Goal: Task Accomplishment & Management: Manage account settings

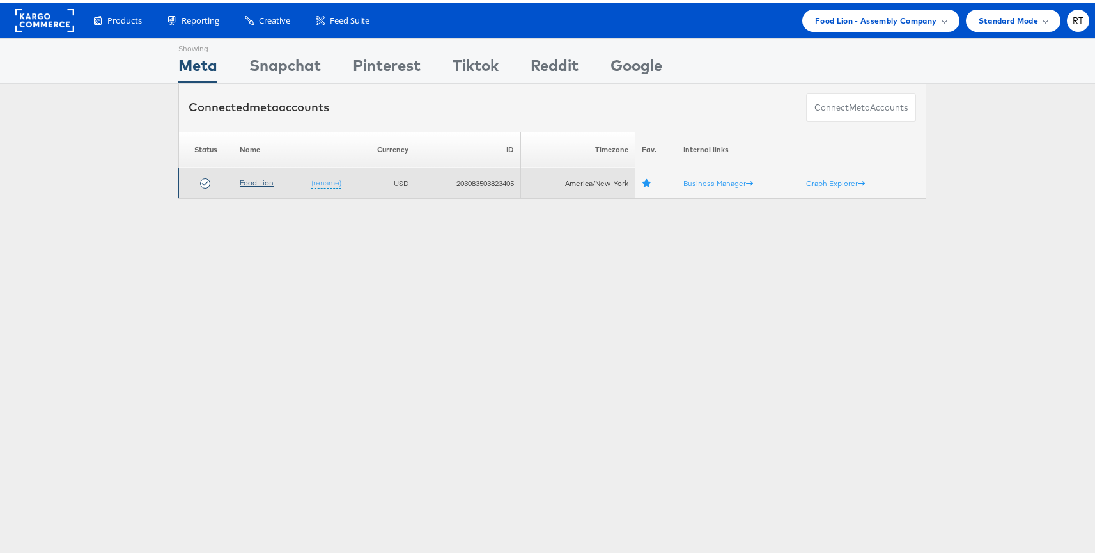
click at [249, 176] on link "Food Lion" at bounding box center [257, 180] width 34 height 10
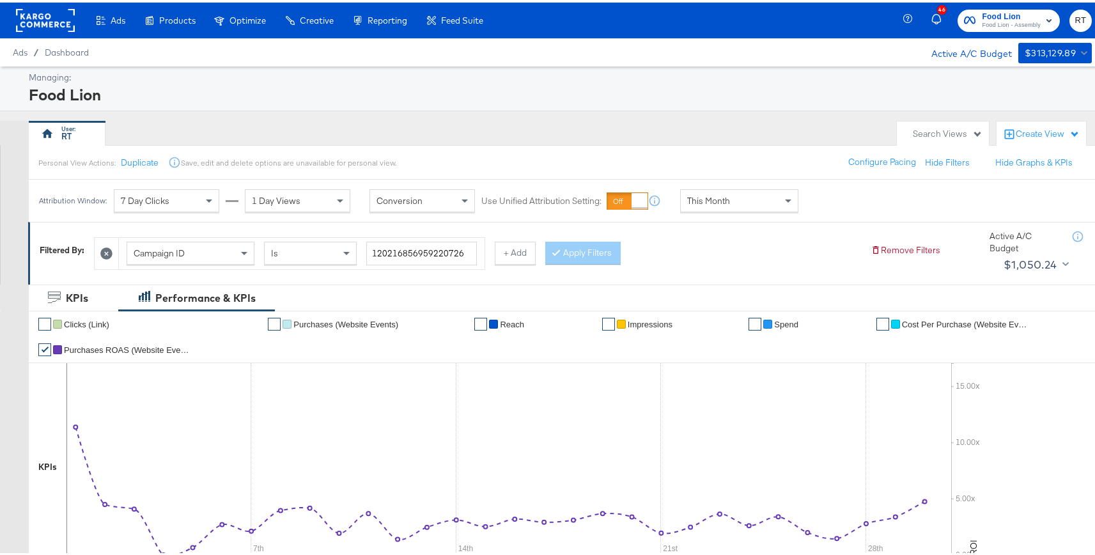
scroll to position [3, 0]
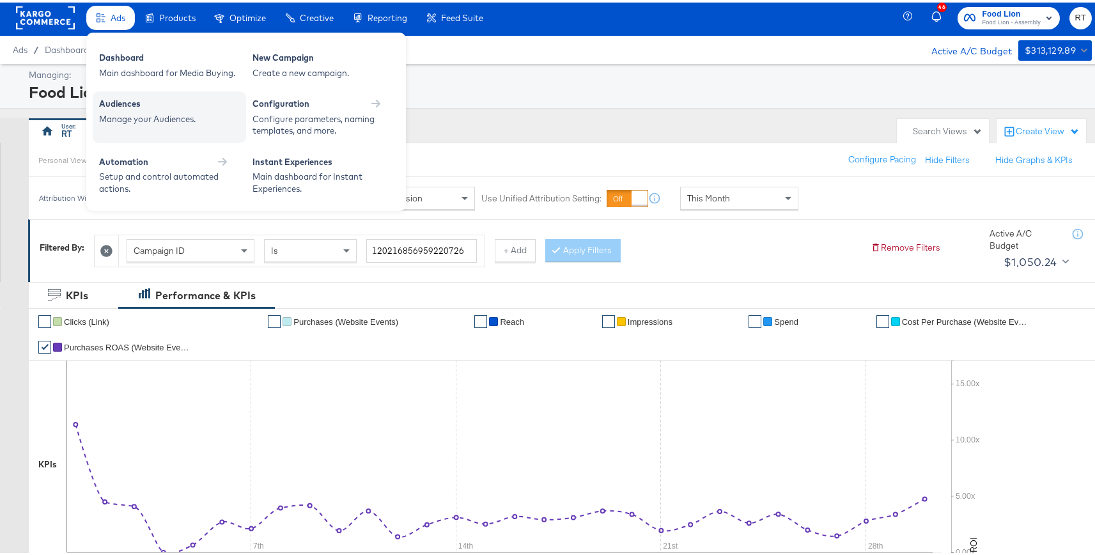
click at [125, 171] on div "Setup and control automated actions." at bounding box center [163, 180] width 128 height 24
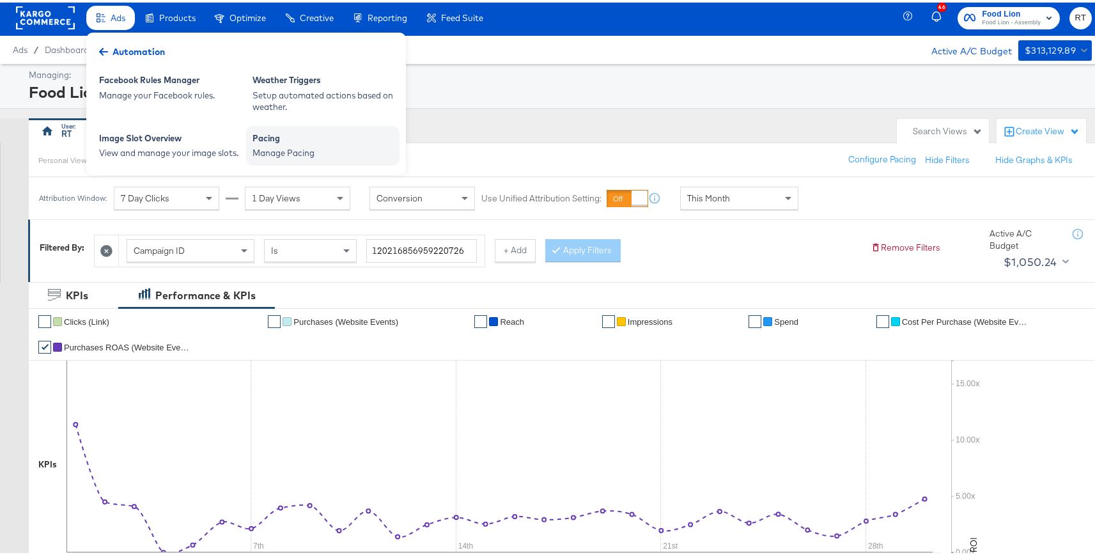
click at [328, 160] on div "Pacing Manage Pacing" at bounding box center [322, 143] width 153 height 40
click at [266, 145] on div "Manage Pacing" at bounding box center [323, 151] width 141 height 12
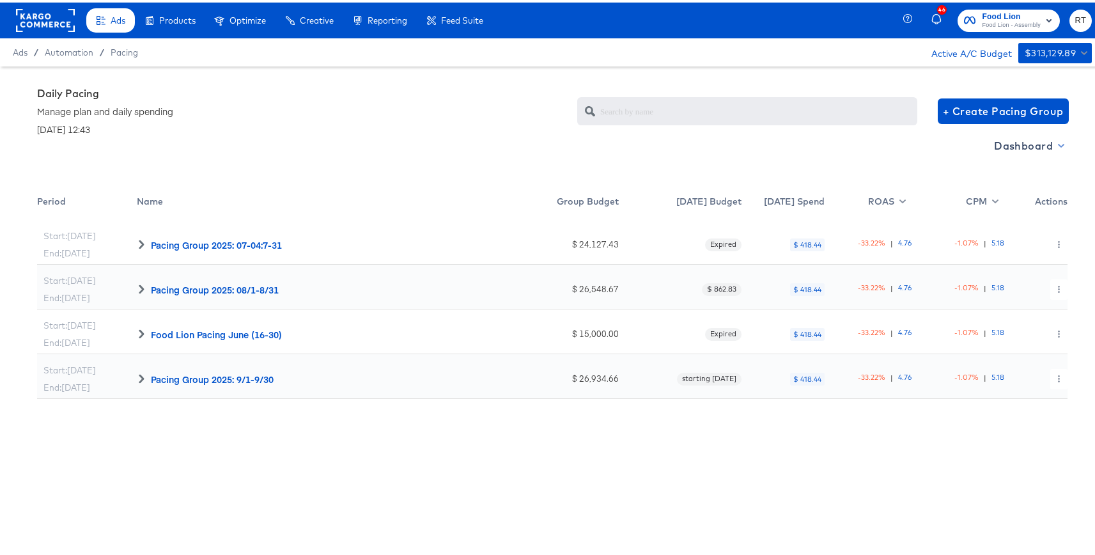
click at [1021, 150] on span "Dashboard" at bounding box center [1028, 143] width 68 height 18
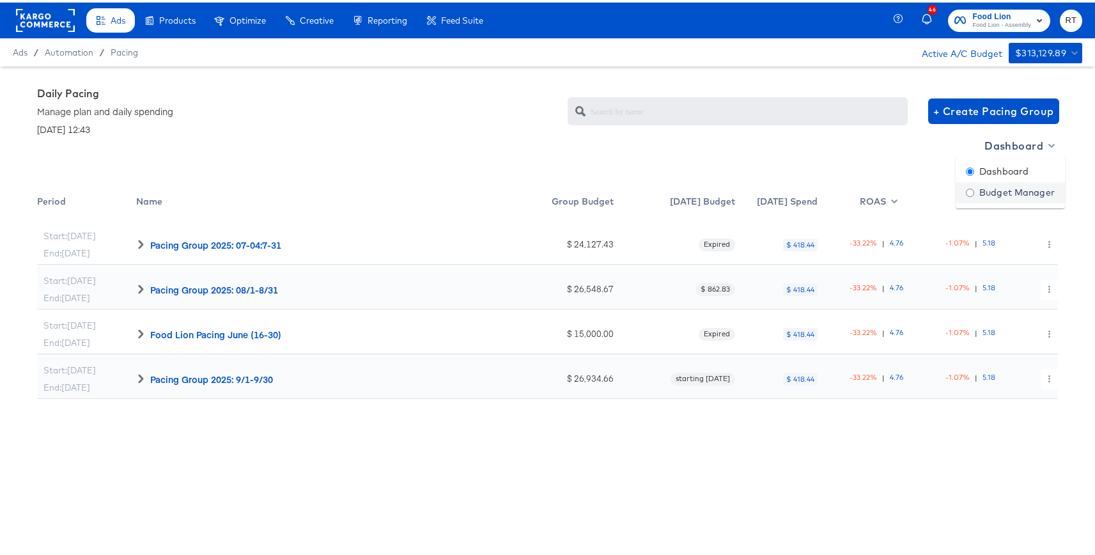
click at [1003, 189] on div "Budget Manager" at bounding box center [1010, 190] width 89 height 13
radio input "false"
radio input "true"
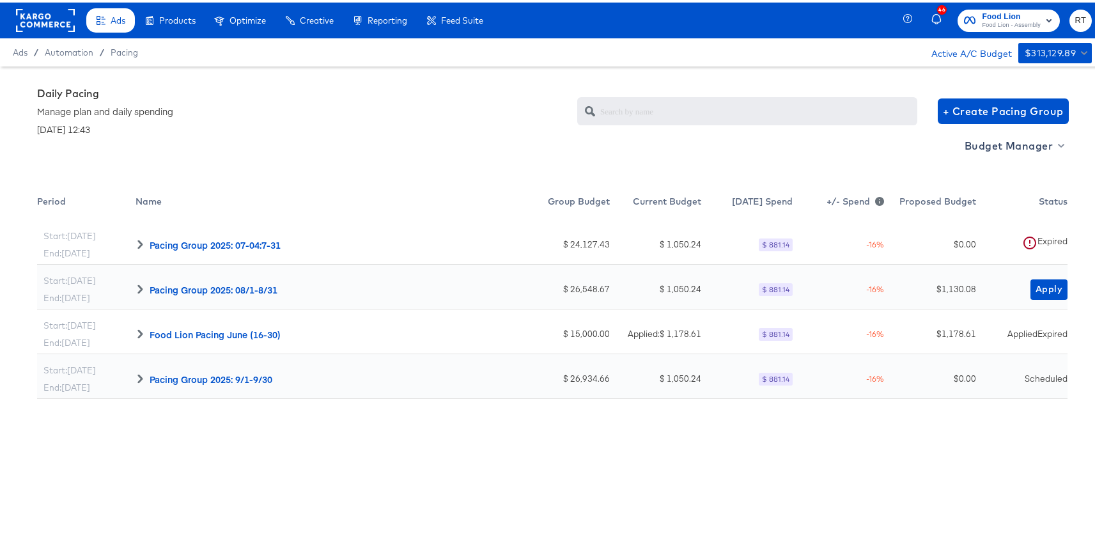
click at [1039, 297] on div "Apply" at bounding box center [1021, 284] width 91 height 45
click at [1037, 288] on span "Apply" at bounding box center [1049, 287] width 27 height 16
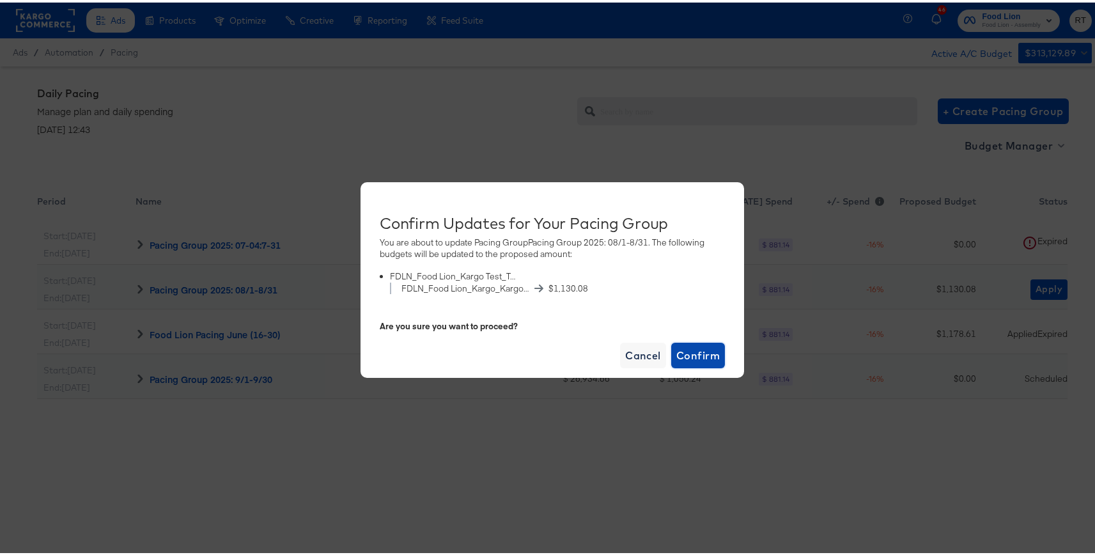
click at [701, 359] on span "Confirm" at bounding box center [697, 353] width 43 height 18
